Goal: Task Accomplishment & Management: Manage account settings

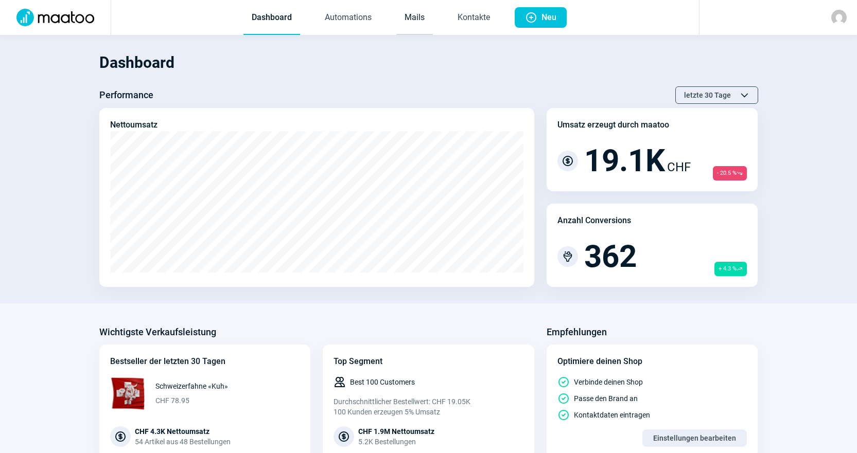
click at [407, 13] on link "Mails" at bounding box center [414, 18] width 37 height 34
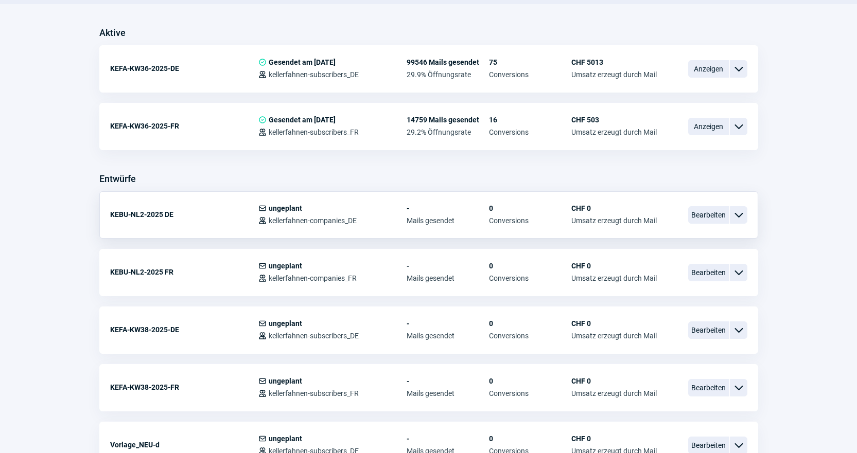
scroll to position [257, 0]
click at [698, 207] on span "Bearbeiten" at bounding box center [708, 214] width 41 height 17
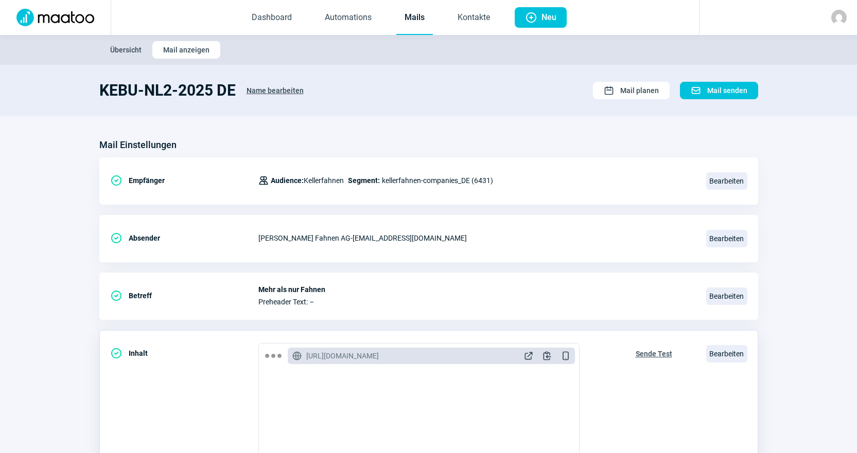
click at [641, 355] on span "Sende Test" at bounding box center [654, 354] width 37 height 16
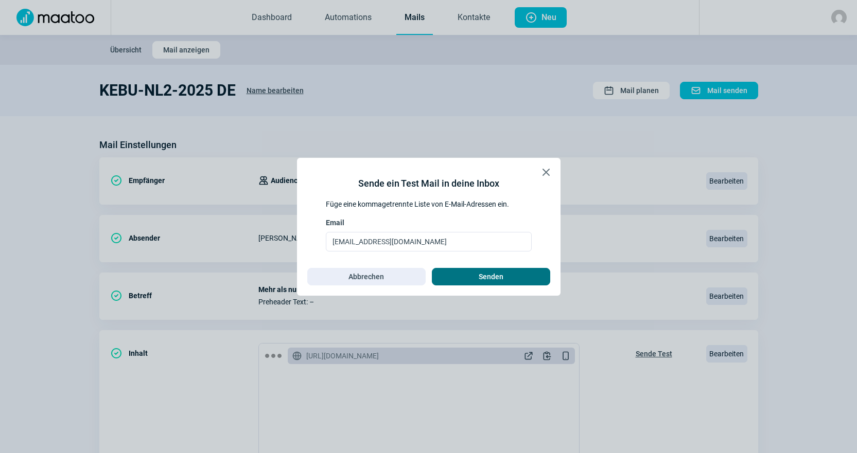
click at [504, 277] on span "Senden" at bounding box center [491, 277] width 97 height 16
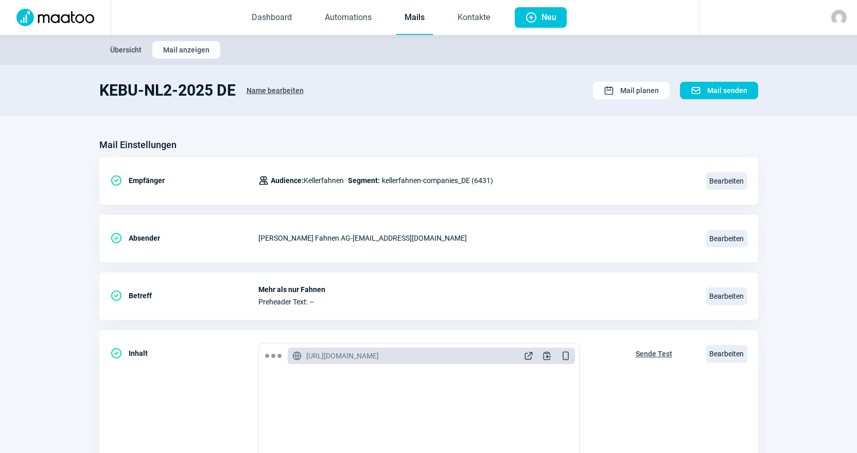
click at [418, 21] on link "Mails" at bounding box center [414, 18] width 37 height 34
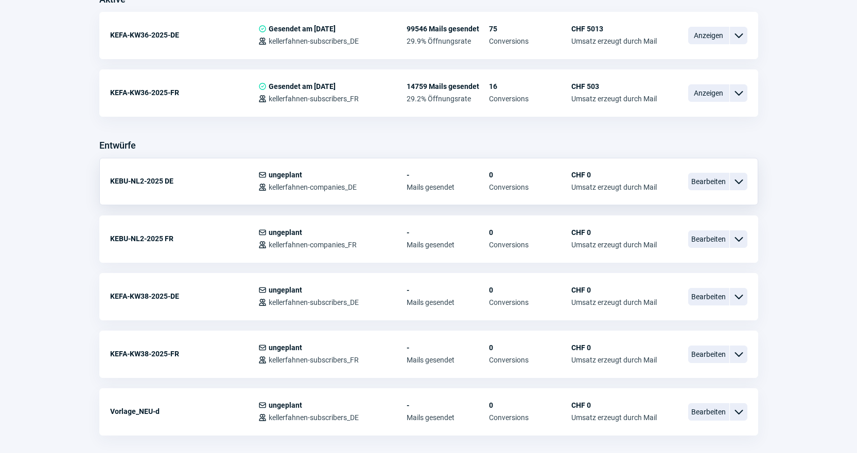
scroll to position [309, 0]
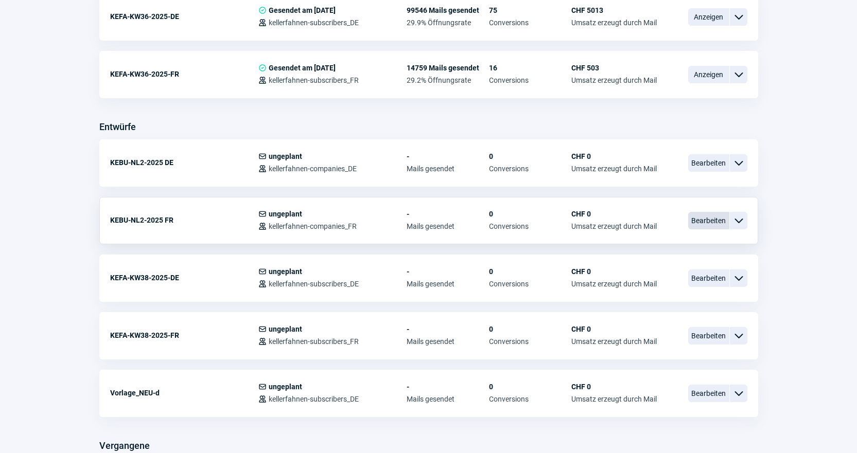
click at [711, 221] on span "Bearbeiten" at bounding box center [708, 220] width 41 height 17
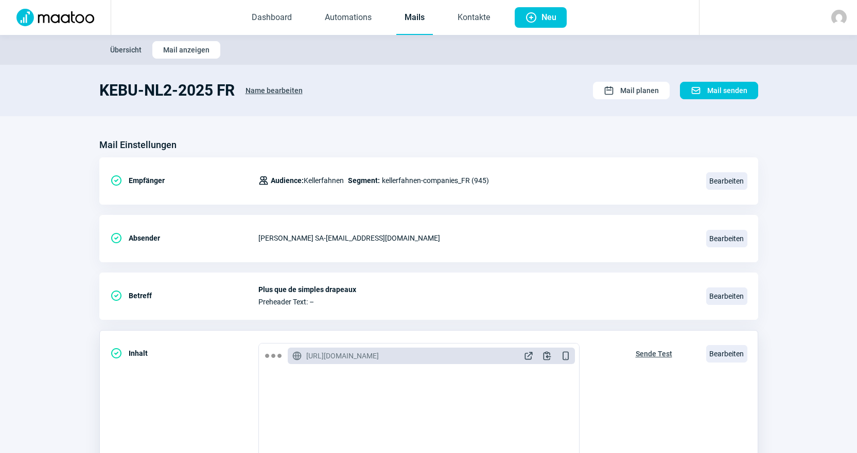
click at [667, 356] on span "Sende Test" at bounding box center [654, 354] width 37 height 16
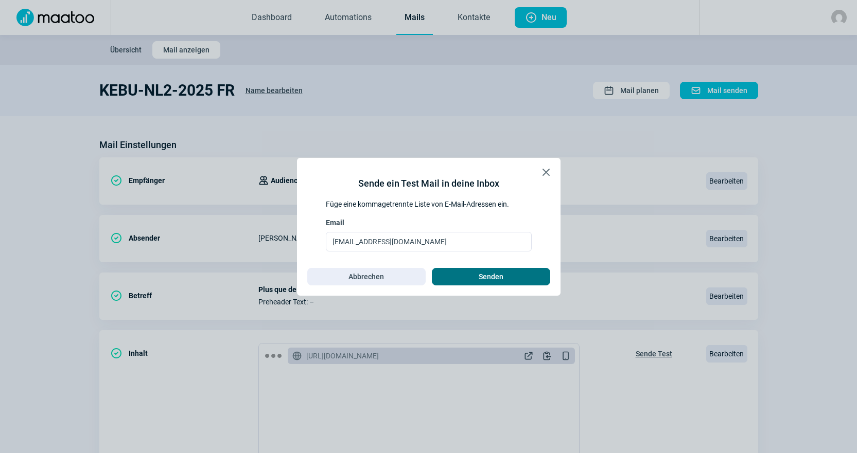
click at [499, 281] on span "Senden" at bounding box center [491, 277] width 25 height 16
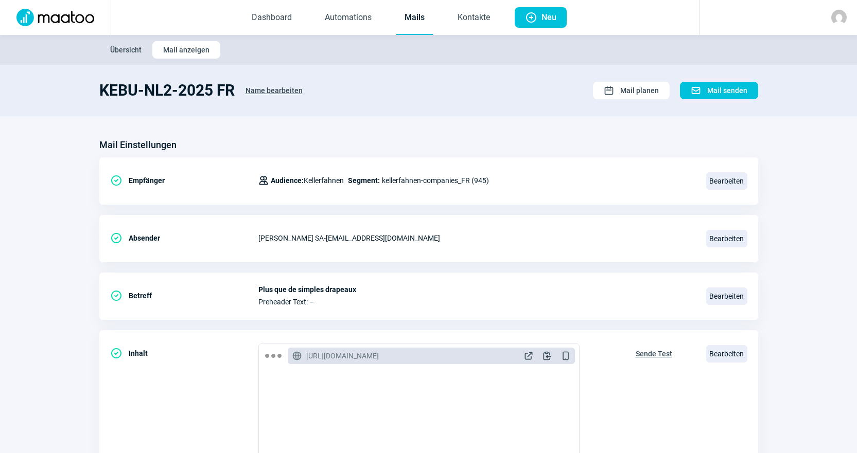
click at [414, 15] on link "Mails" at bounding box center [414, 18] width 37 height 34
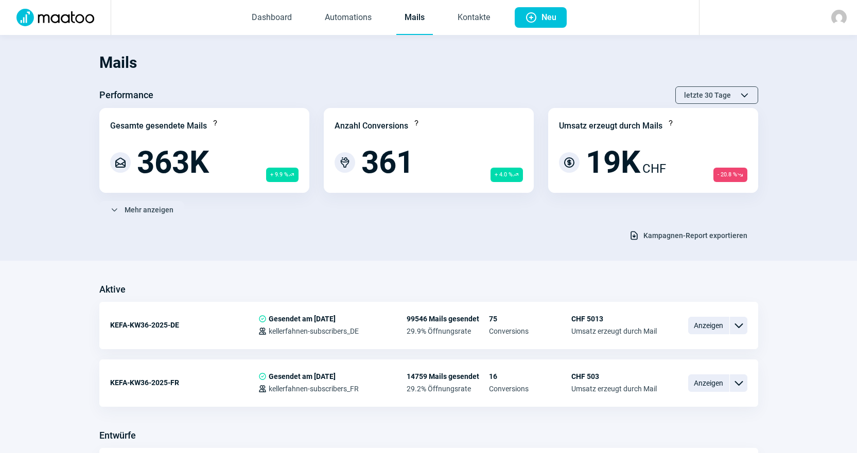
click at [415, 24] on link "Mails" at bounding box center [414, 18] width 37 height 34
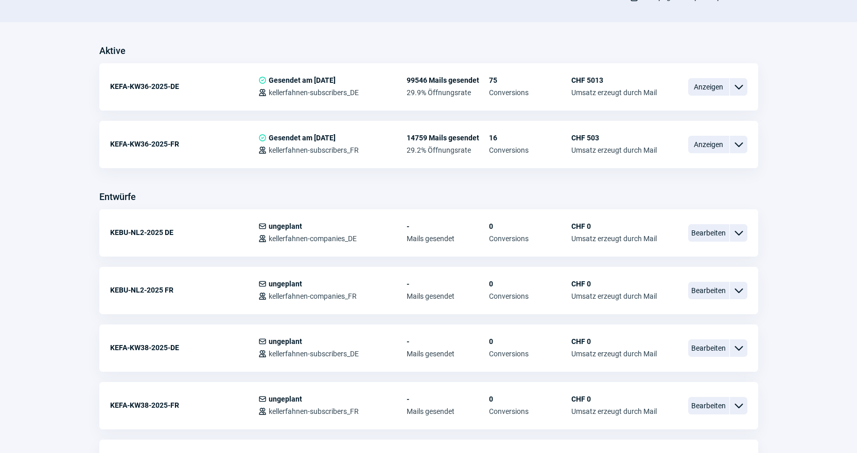
scroll to position [257, 0]
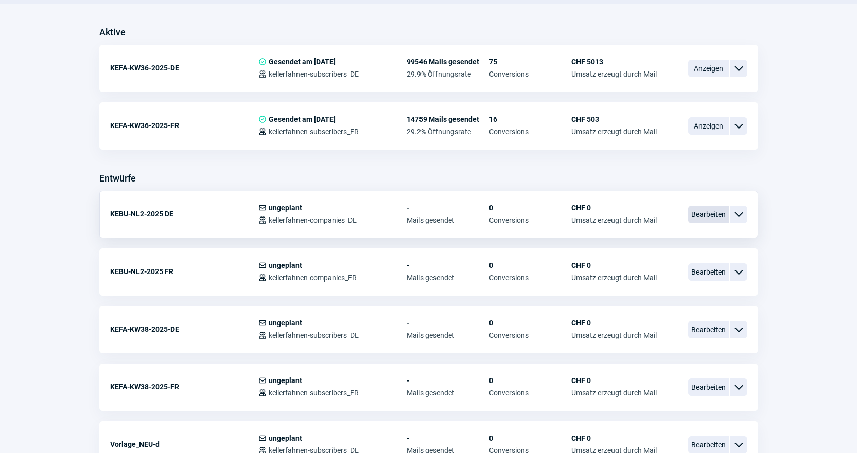
click at [698, 219] on span "Bearbeiten" at bounding box center [708, 214] width 41 height 17
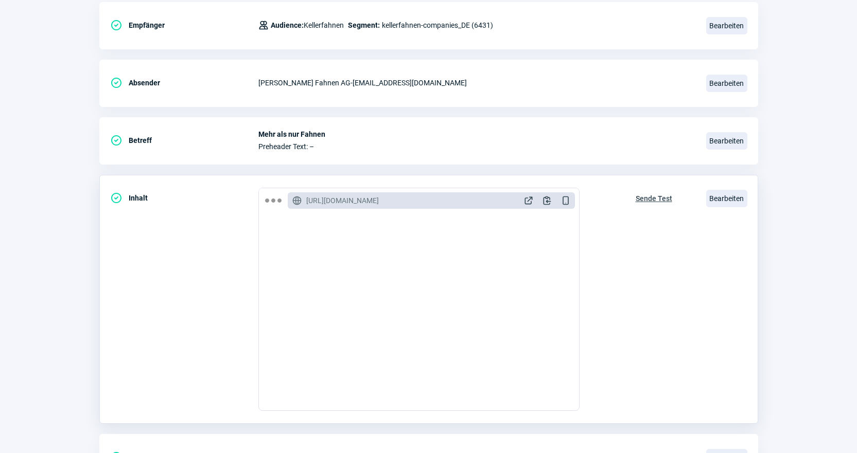
scroll to position [60, 0]
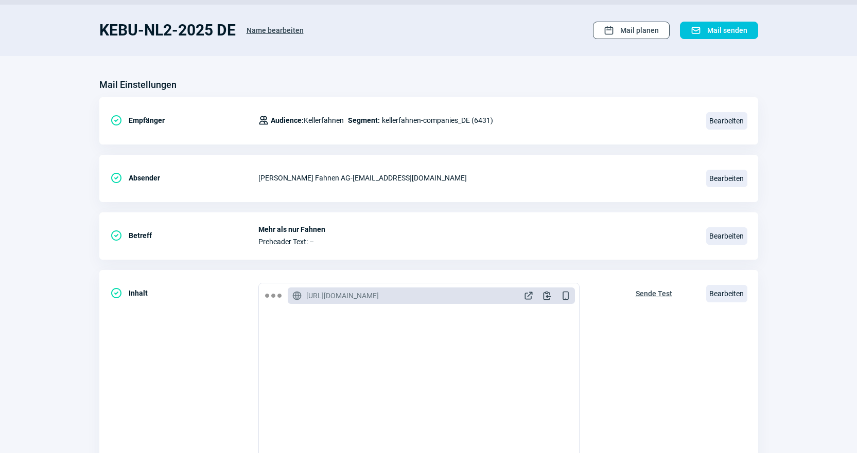
click at [611, 34] on span "Calendar icon" at bounding box center [609, 30] width 10 height 10
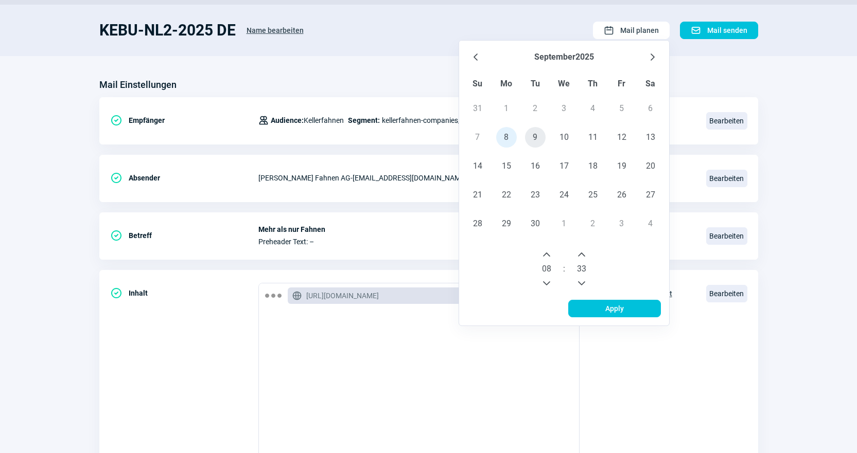
click at [530, 137] on span "9" at bounding box center [535, 137] width 21 height 21
click at [546, 256] on icon "Next Hour" at bounding box center [546, 255] width 8 height 8
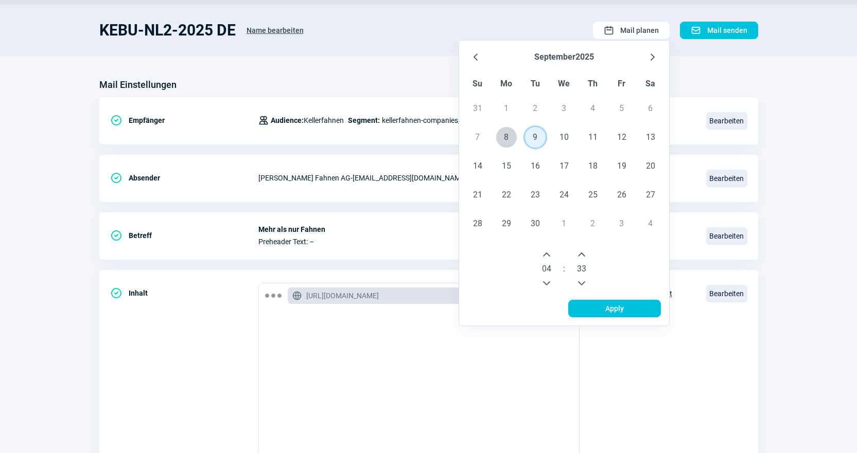
click at [546, 256] on icon "Next Hour" at bounding box center [546, 255] width 8 height 8
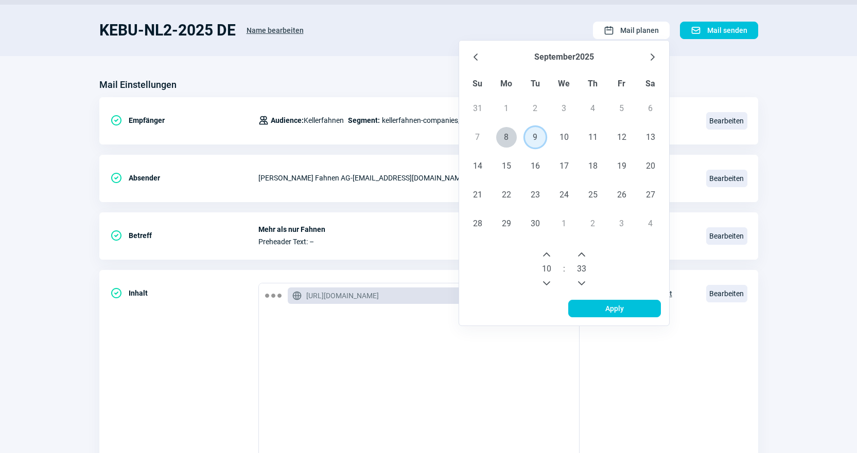
click at [546, 256] on icon "Next Hour" at bounding box center [546, 255] width 8 height 8
click at [565, 287] on div "10 : 33" at bounding box center [564, 269] width 202 height 54
click at [573, 285] on div "33" at bounding box center [581, 269] width 25 height 45
click at [577, 283] on button "Previous Minute" at bounding box center [581, 283] width 16 height 16
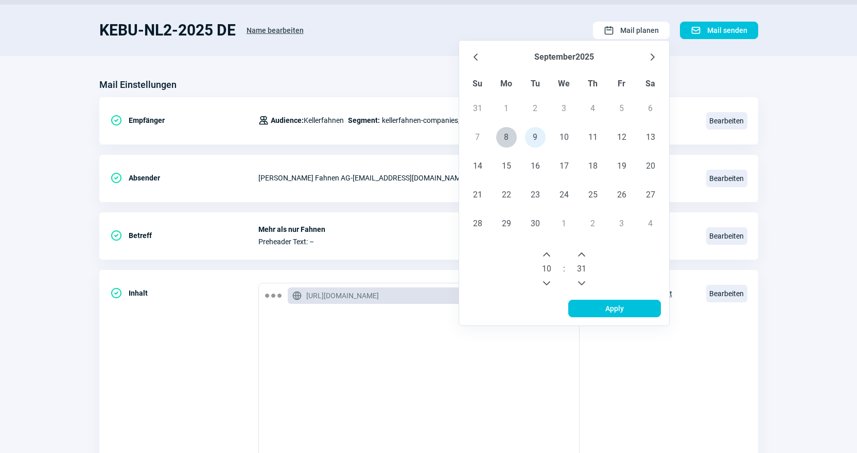
click at [577, 283] on button "Previous Minute" at bounding box center [581, 283] width 16 height 16
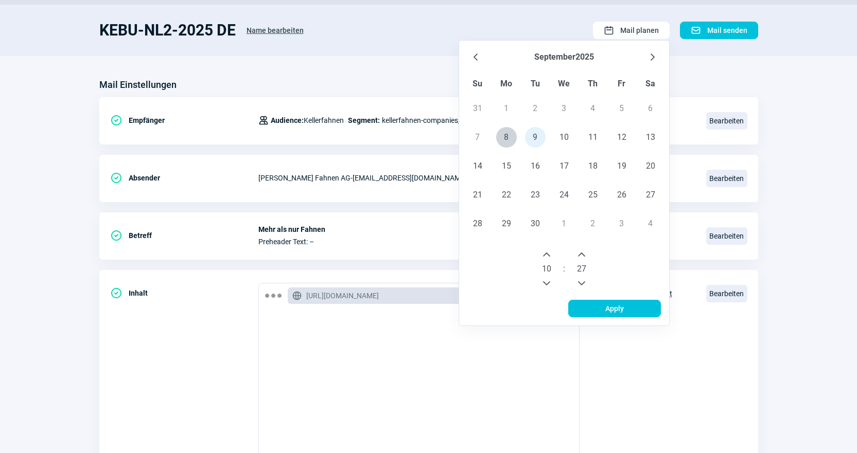
click at [577, 283] on button "Previous Minute" at bounding box center [581, 283] width 16 height 16
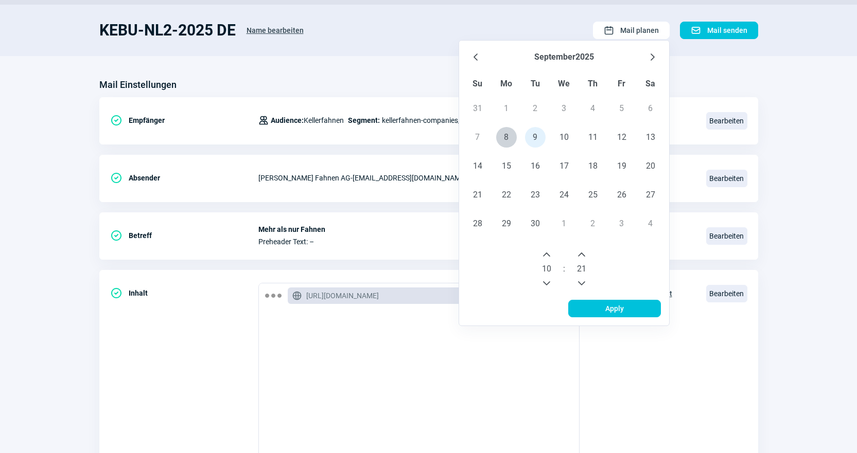
click at [577, 283] on button "Previous Minute" at bounding box center [581, 283] width 16 height 16
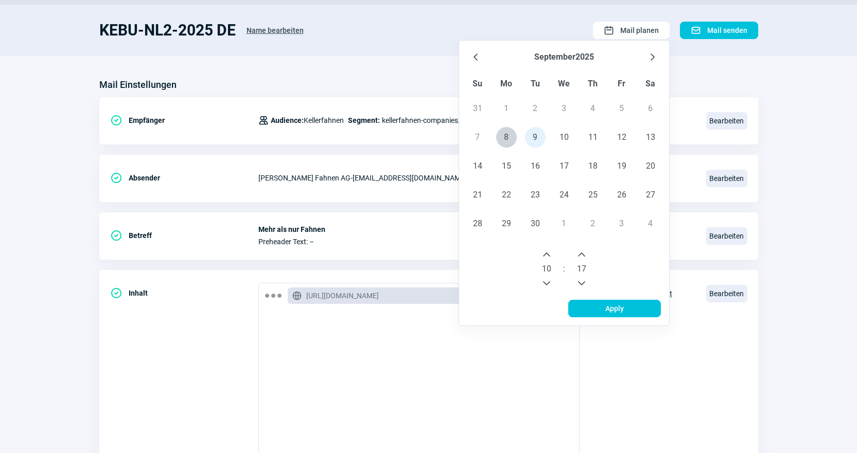
click at [577, 283] on button "Previous Minute" at bounding box center [581, 283] width 16 height 16
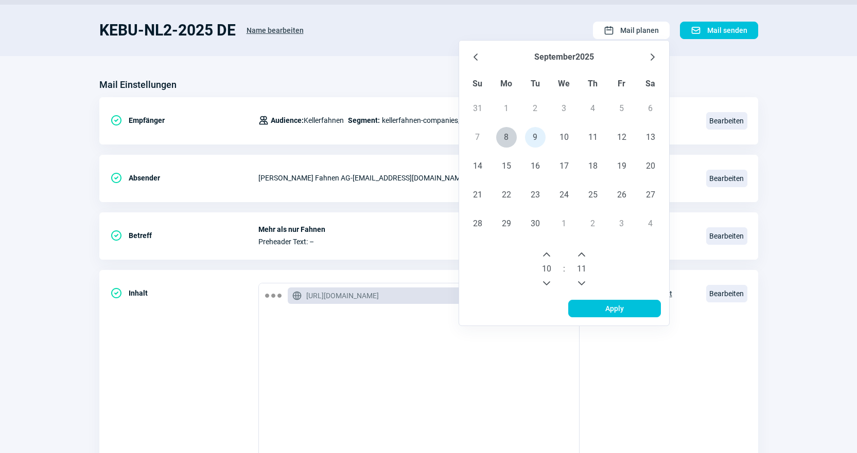
click at [577, 283] on button "Previous Minute" at bounding box center [581, 283] width 16 height 16
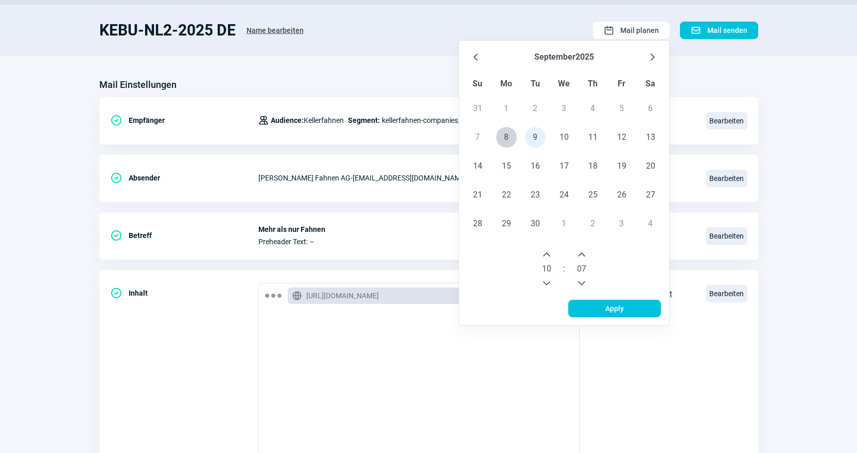
click at [577, 283] on button "Previous Minute" at bounding box center [581, 283] width 16 height 16
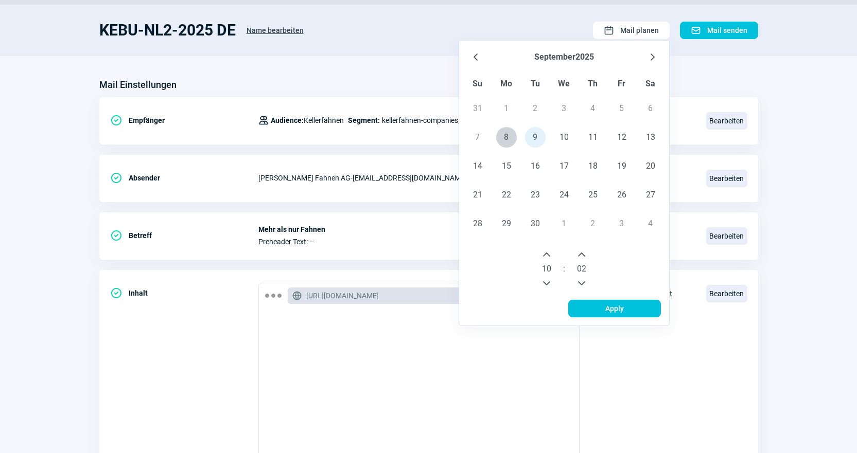
click at [577, 283] on button "Previous Minute" at bounding box center [581, 283] width 16 height 16
click at [598, 310] on span "Apply" at bounding box center [614, 309] width 71 height 16
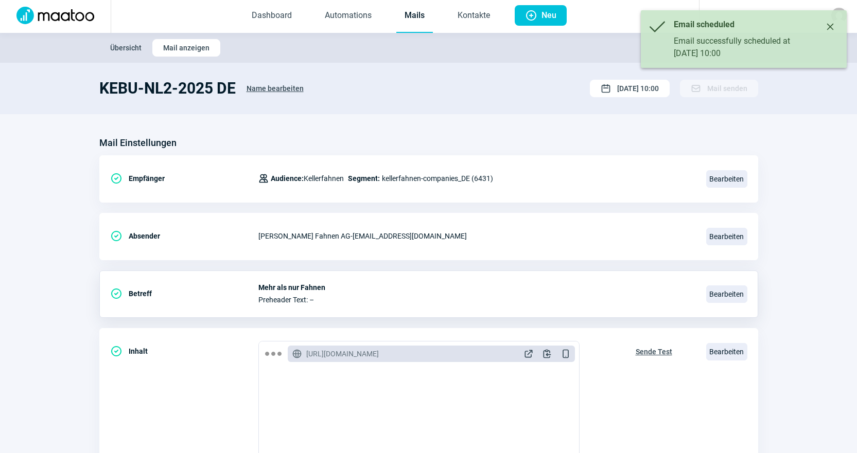
scroll to position [0, 0]
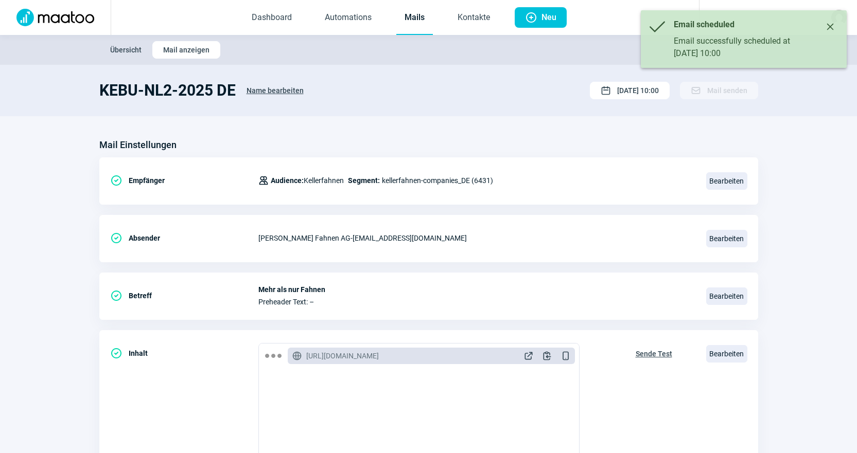
click at [409, 20] on link "Mails" at bounding box center [414, 18] width 37 height 34
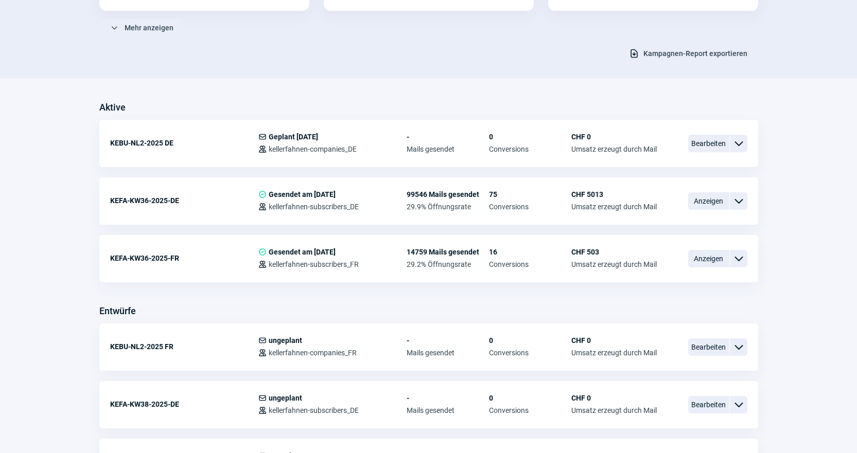
scroll to position [257, 0]
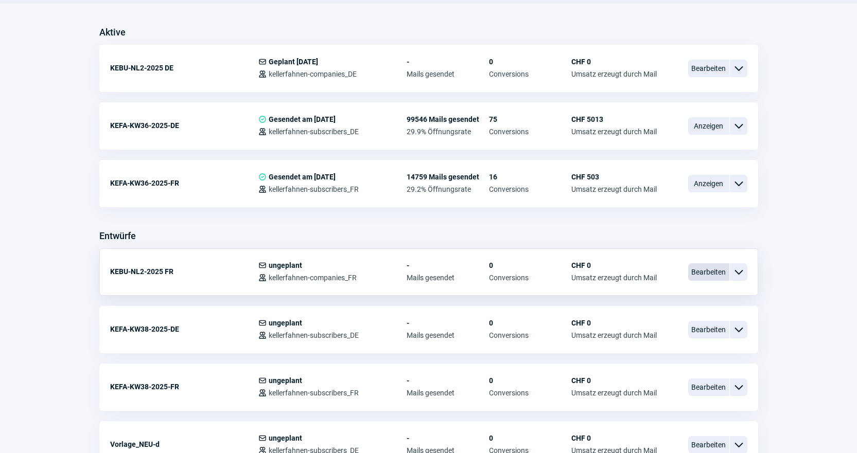
click at [704, 271] on span "Bearbeiten" at bounding box center [708, 271] width 41 height 17
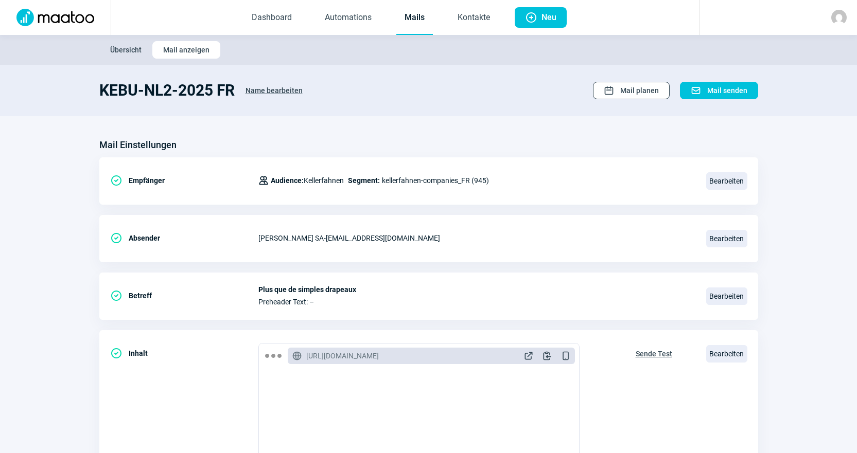
click at [645, 86] on span "Mail planen" at bounding box center [639, 90] width 39 height 16
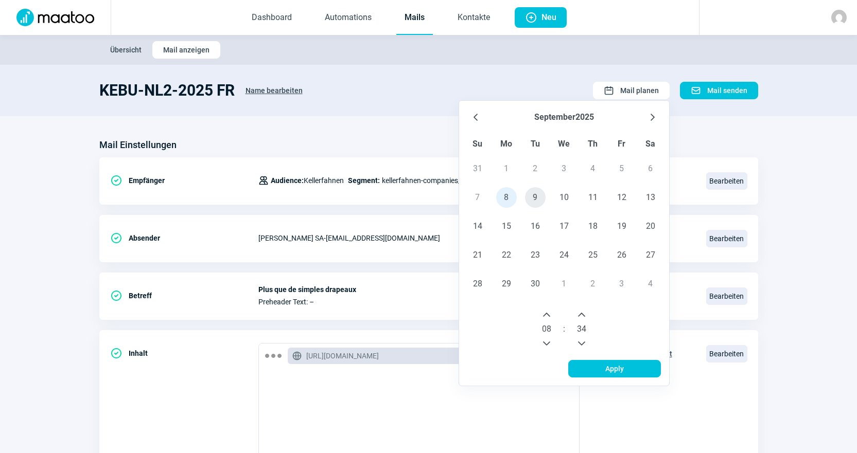
click at [534, 194] on span "9" at bounding box center [535, 197] width 21 height 21
click at [545, 314] on icon "Next Hour" at bounding box center [546, 315] width 8 height 8
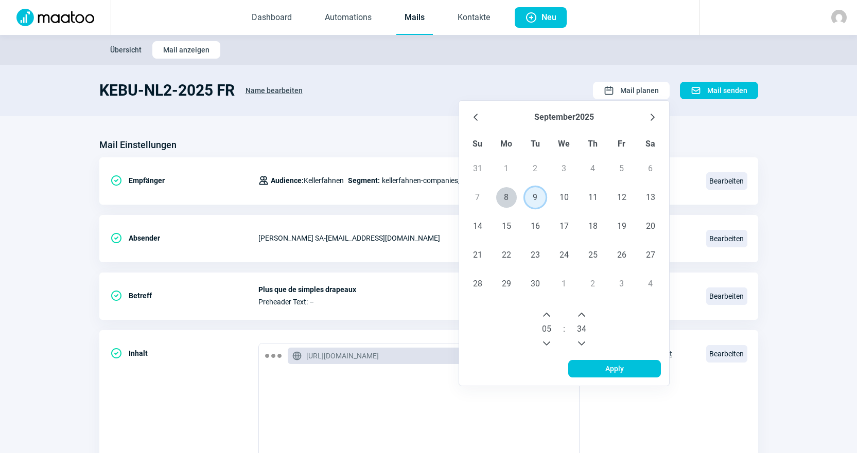
click at [545, 314] on icon "Next Hour" at bounding box center [546, 315] width 8 height 8
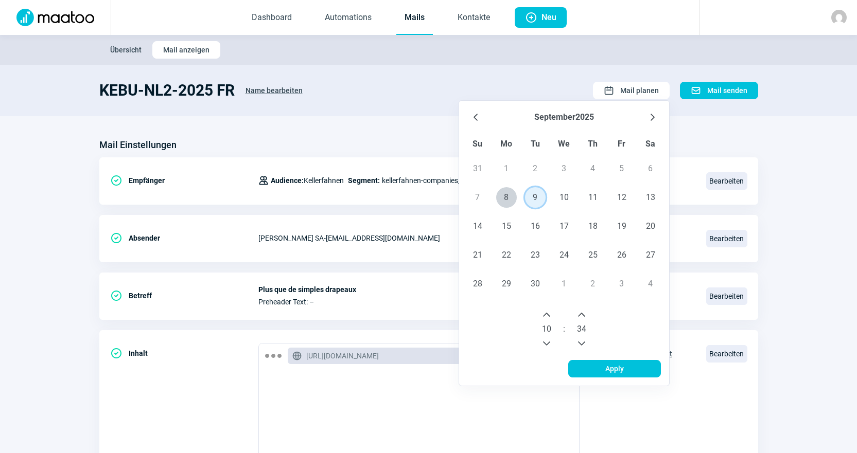
click at [545, 314] on icon "Next Hour" at bounding box center [546, 315] width 8 height 8
click at [545, 346] on icon "Previous Hour" at bounding box center [546, 344] width 8 height 8
click at [587, 317] on button "Next Minute" at bounding box center [581, 315] width 16 height 16
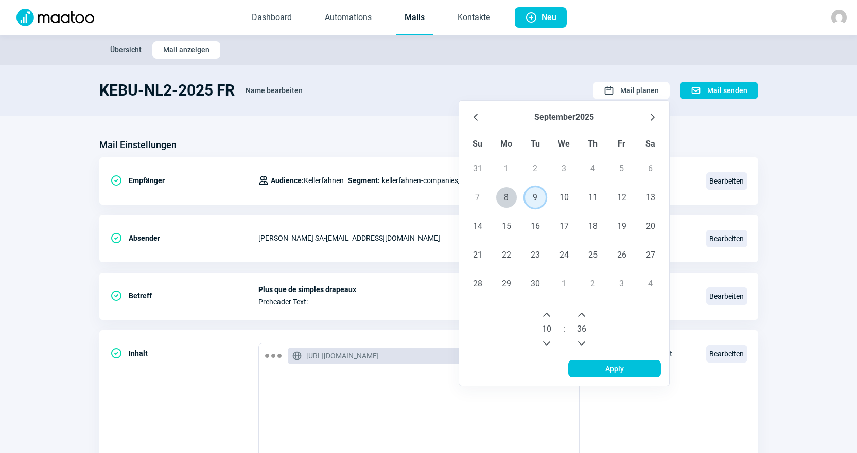
click at [587, 317] on button "Next Minute" at bounding box center [581, 315] width 16 height 16
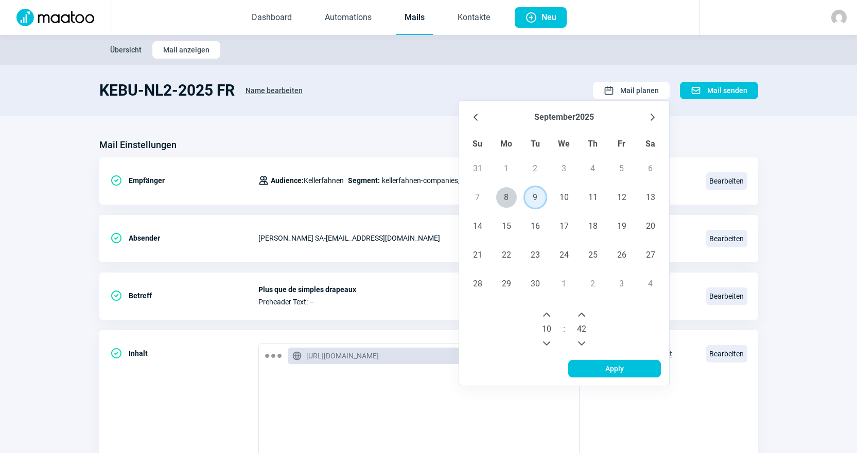
click at [587, 317] on button "Next Minute" at bounding box center [581, 315] width 16 height 16
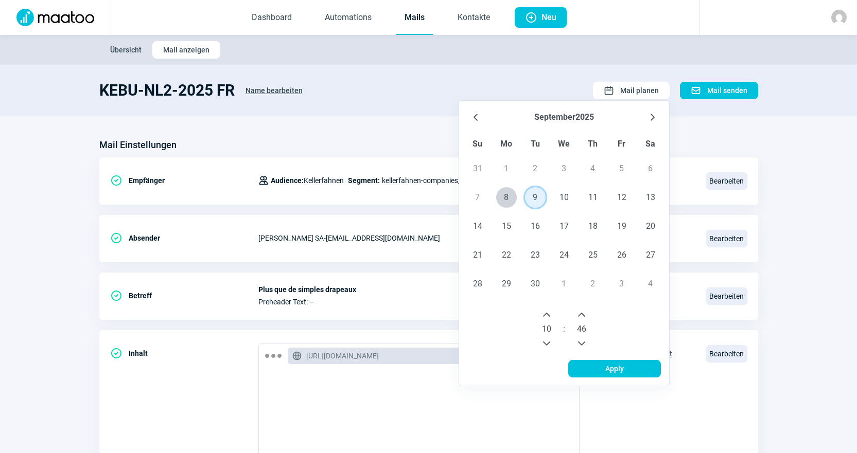
click at [587, 317] on button "Next Minute" at bounding box center [581, 315] width 16 height 16
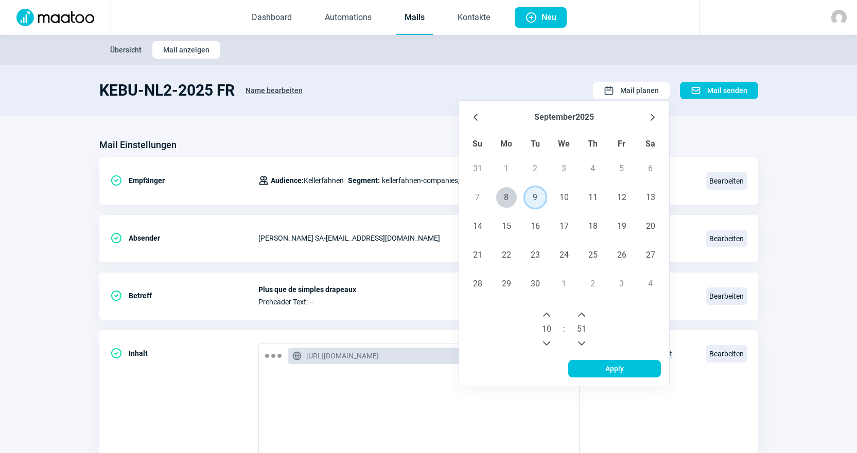
click at [587, 317] on button "Next Minute" at bounding box center [581, 315] width 16 height 16
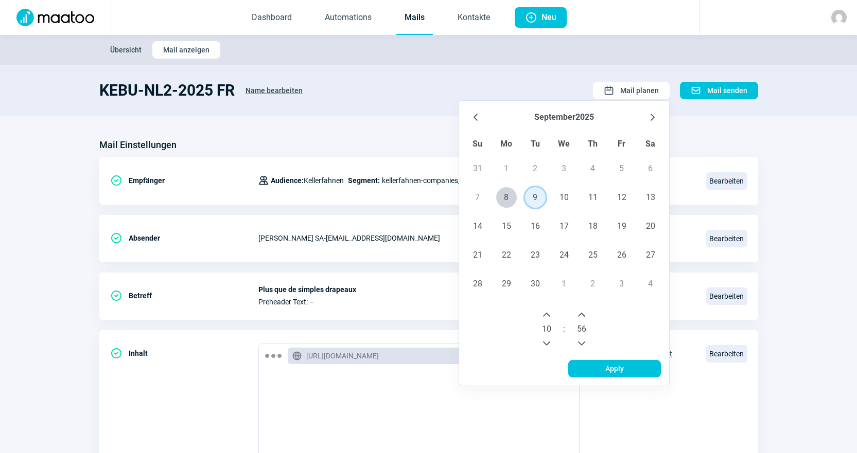
click at [587, 317] on button "Next Minute" at bounding box center [581, 315] width 16 height 16
click at [611, 371] on span "Apply" at bounding box center [614, 369] width 19 height 16
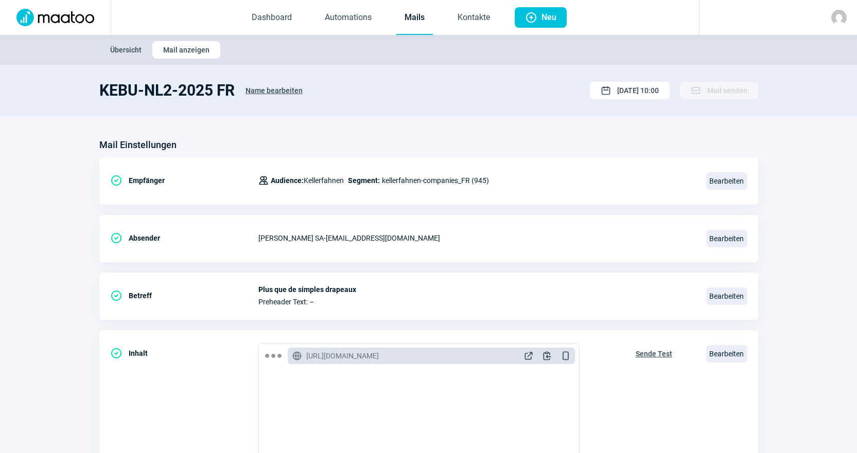
click at [406, 15] on link "Mails" at bounding box center [414, 18] width 37 height 34
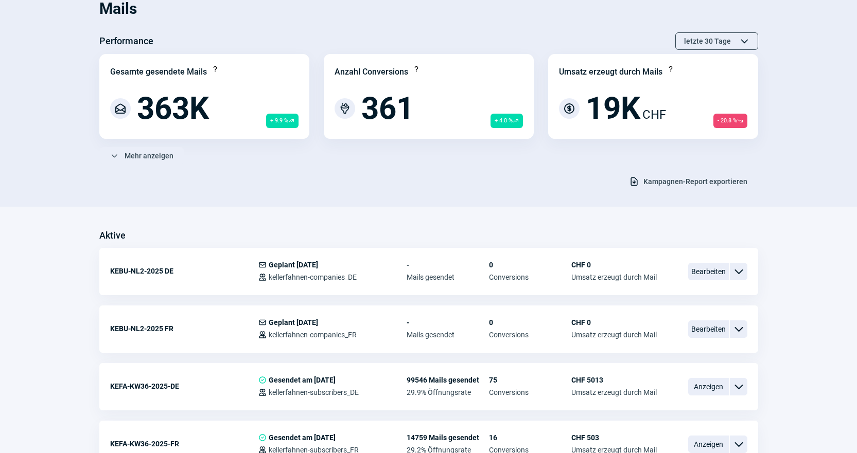
scroll to position [51, 0]
